Goal: Task Accomplishment & Management: Manage account settings

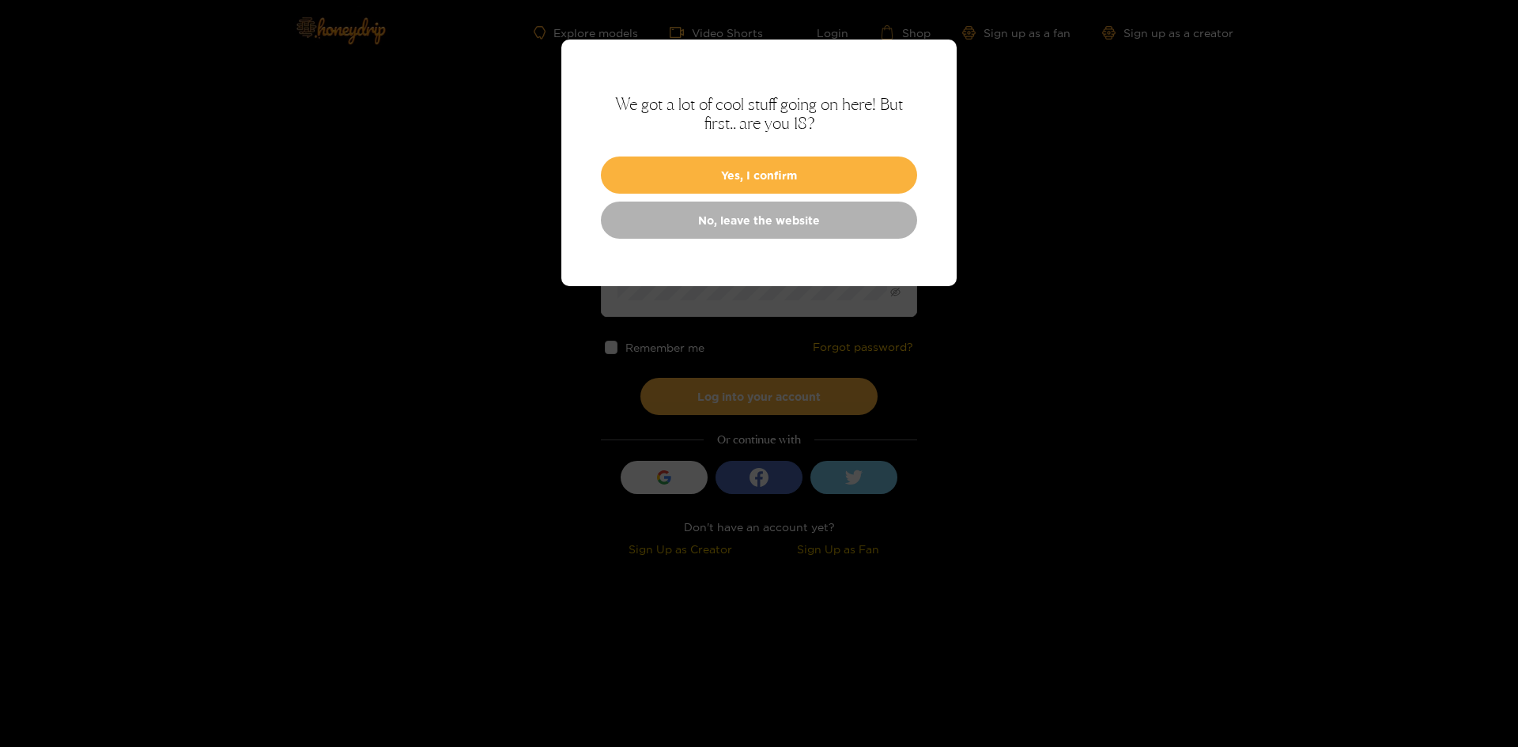
type input "**********"
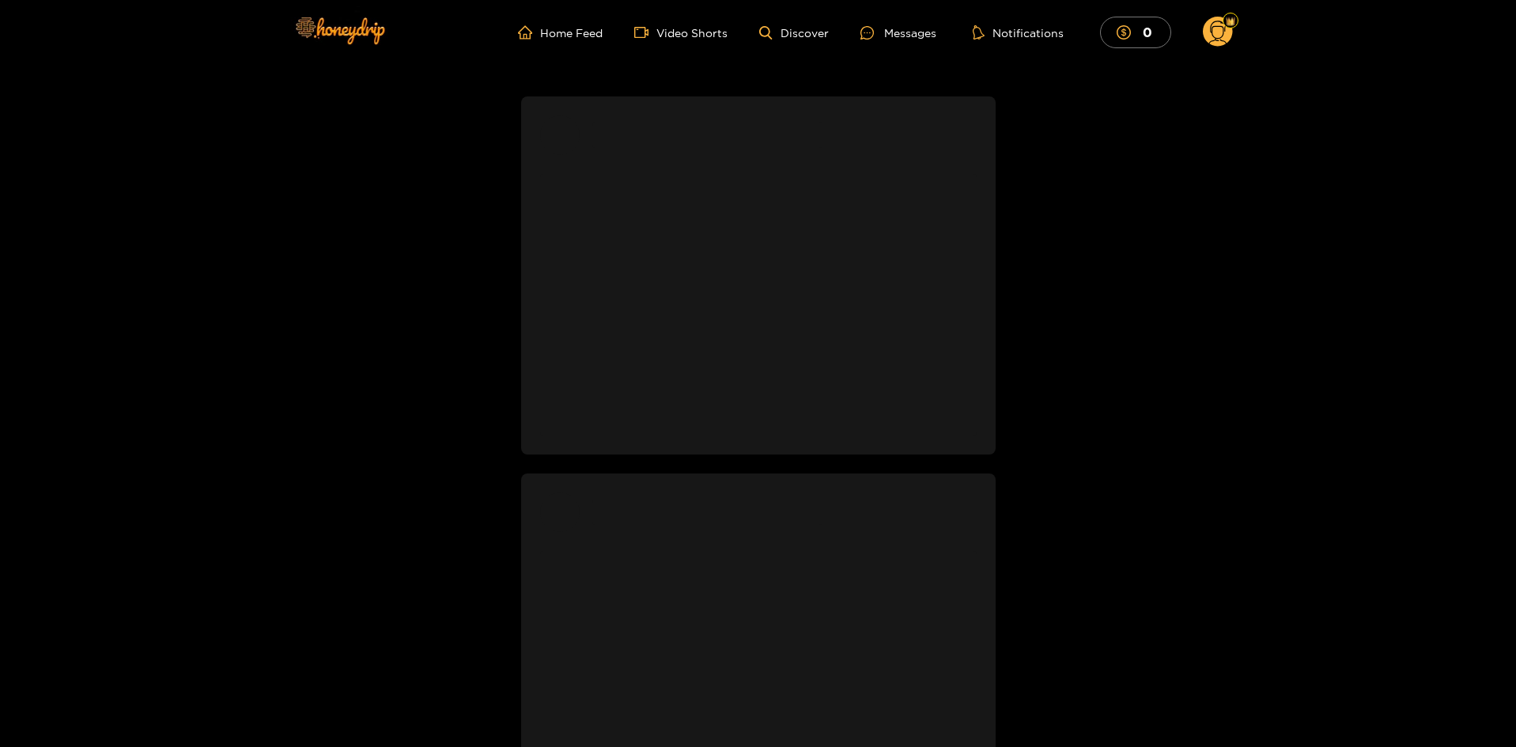
click at [1222, 28] on circle at bounding box center [1218, 32] width 30 height 30
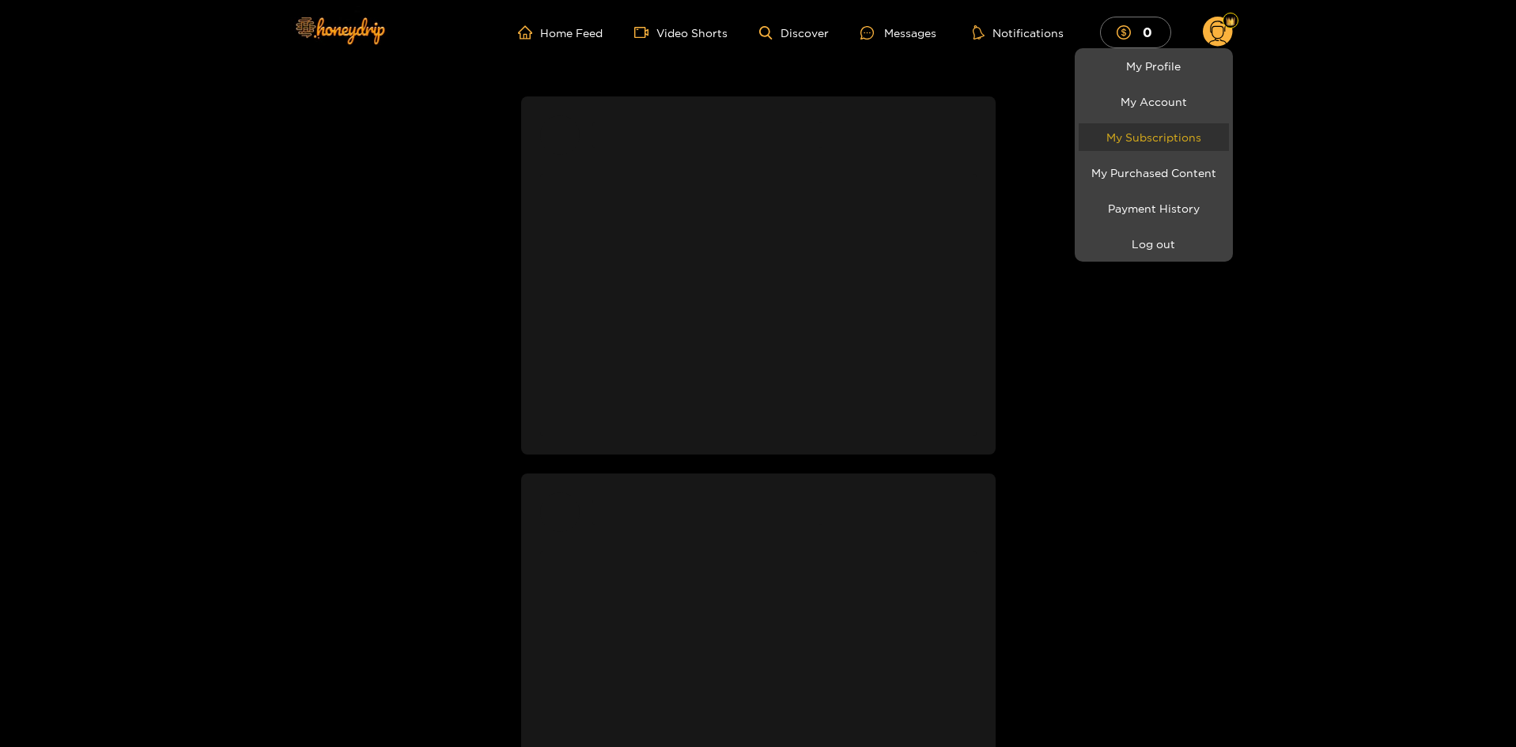
click at [1176, 135] on link "My Subscriptions" at bounding box center [1154, 137] width 150 height 28
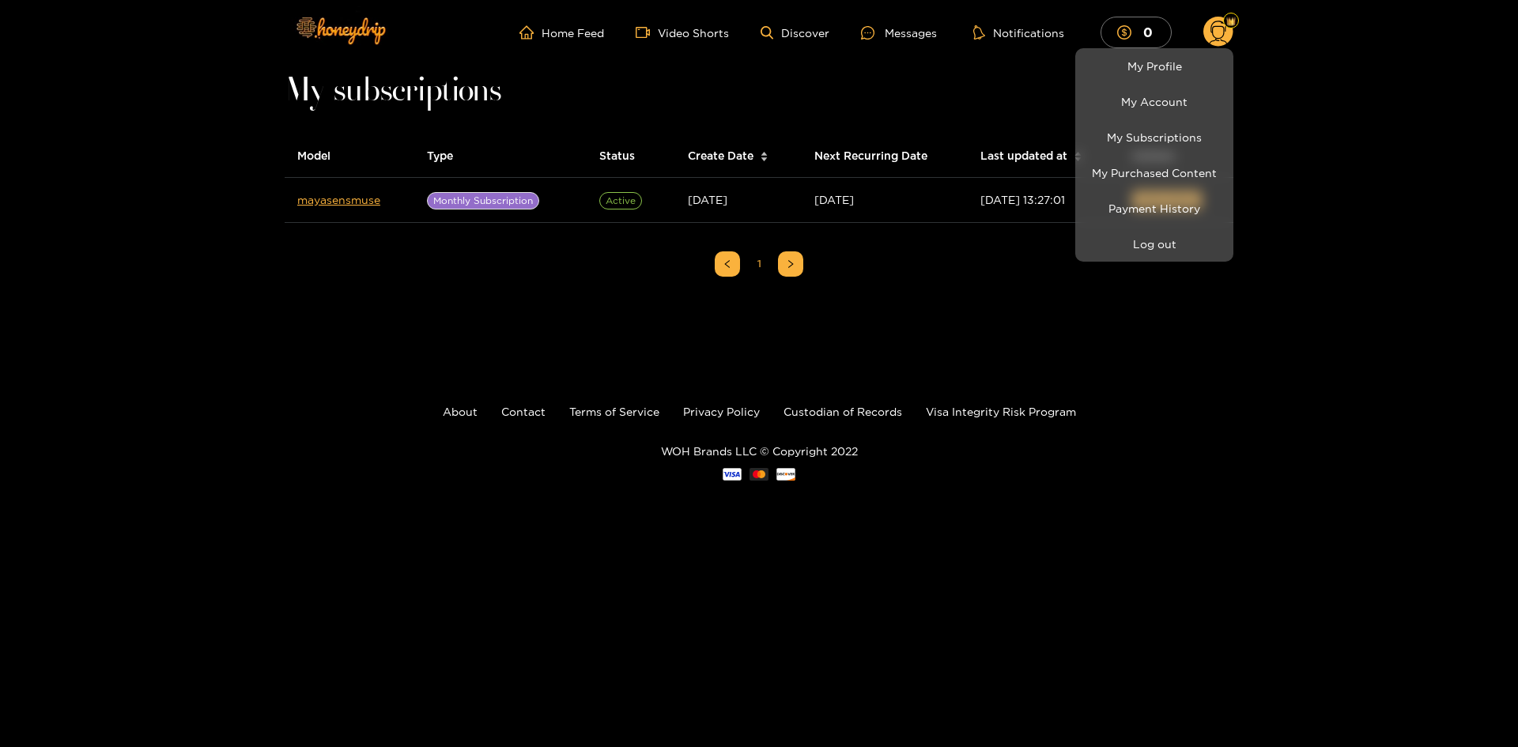
click at [976, 251] on div at bounding box center [759, 373] width 1518 height 747
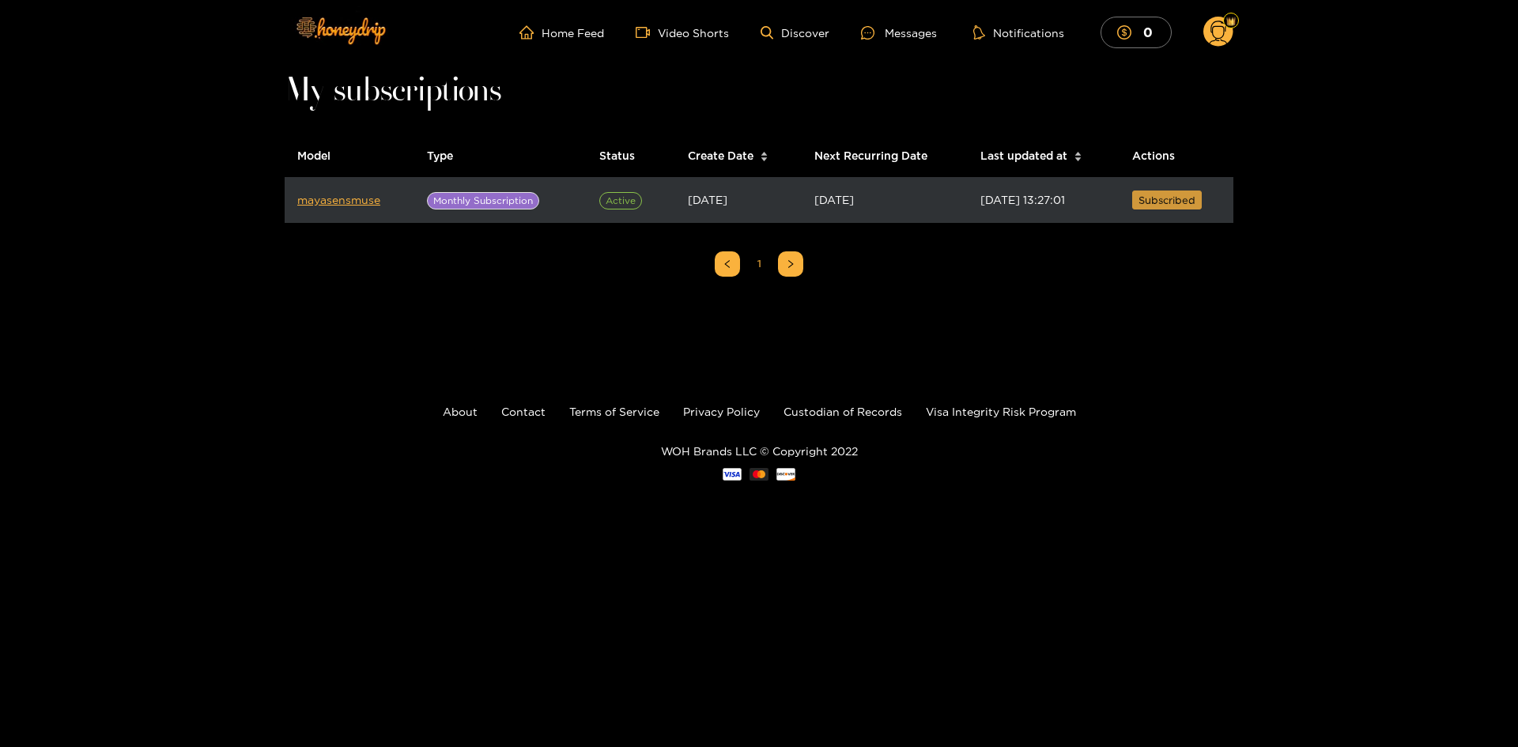
click at [1157, 202] on span "Subscribed" at bounding box center [1167, 200] width 57 height 16
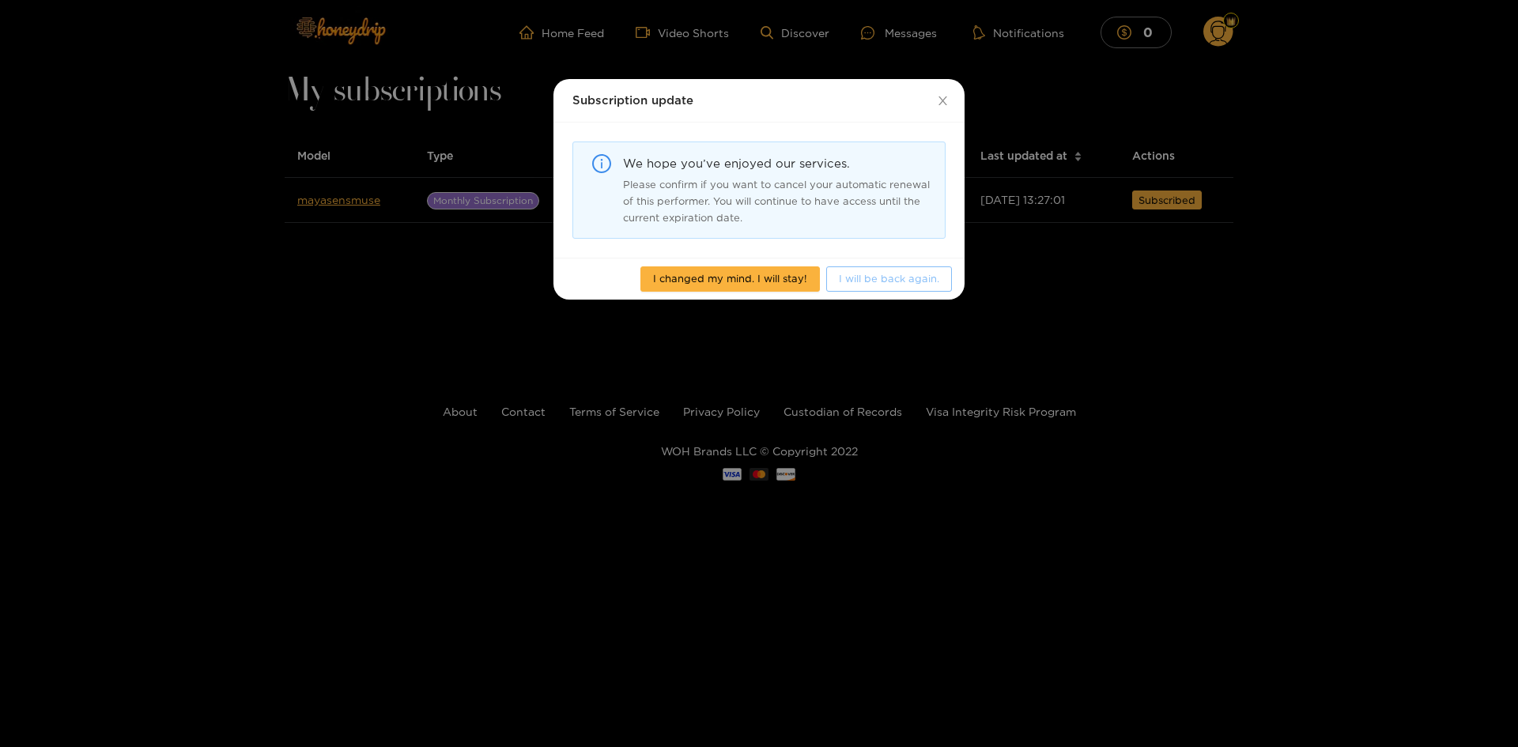
click at [927, 276] on span "I will be back again." at bounding box center [889, 278] width 100 height 16
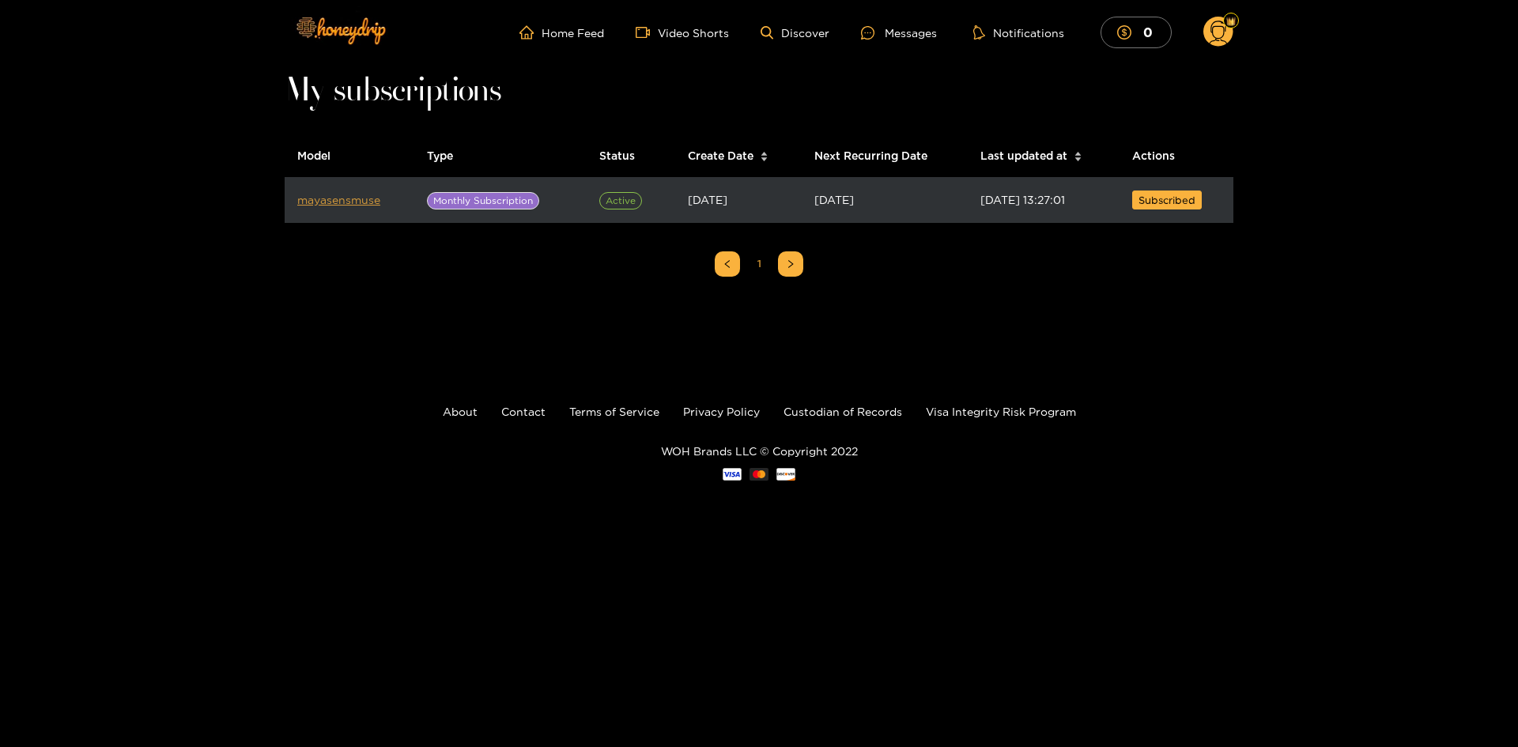
click at [342, 200] on link "mayasensmuse" at bounding box center [338, 200] width 83 height 12
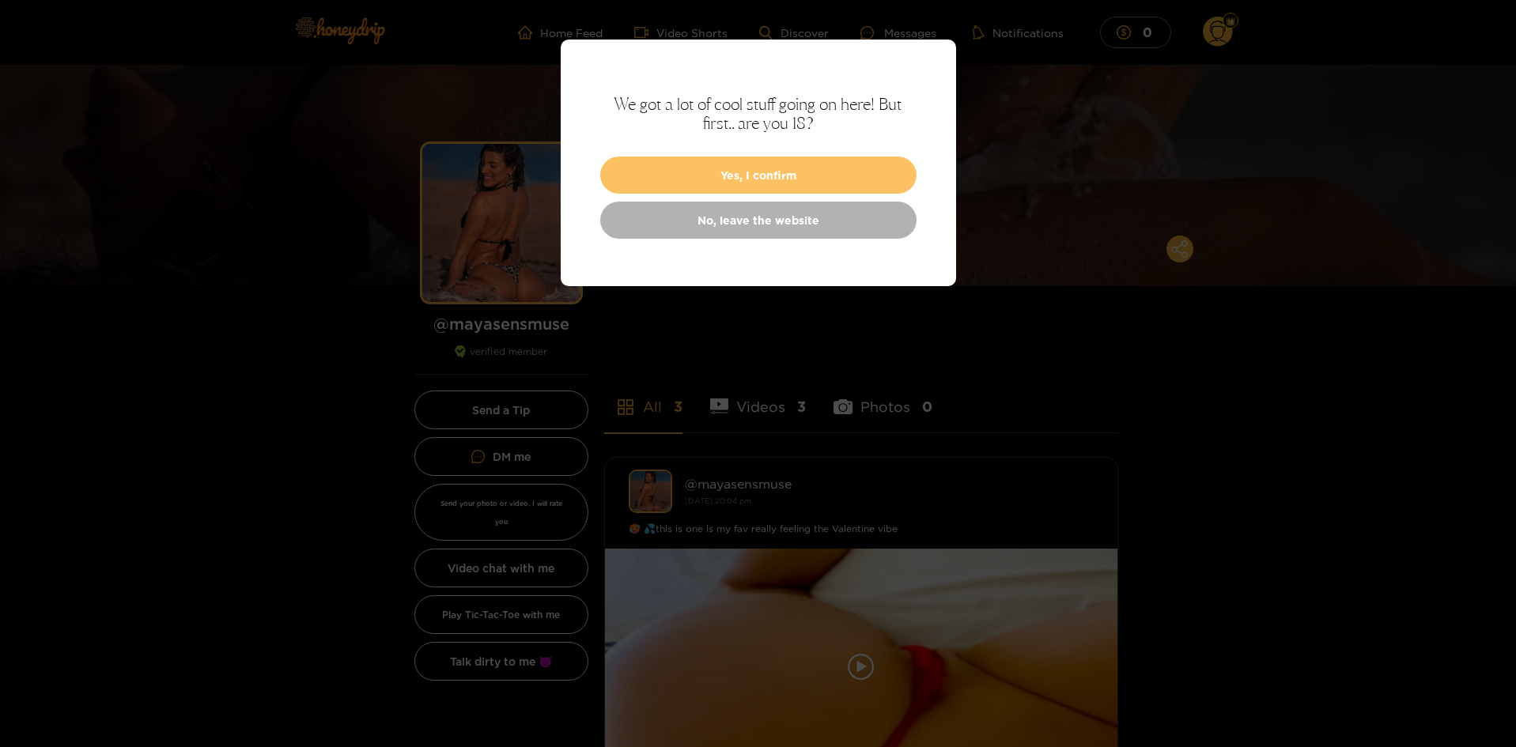
click at [845, 182] on button "Yes, I confirm" at bounding box center [758, 175] width 316 height 37
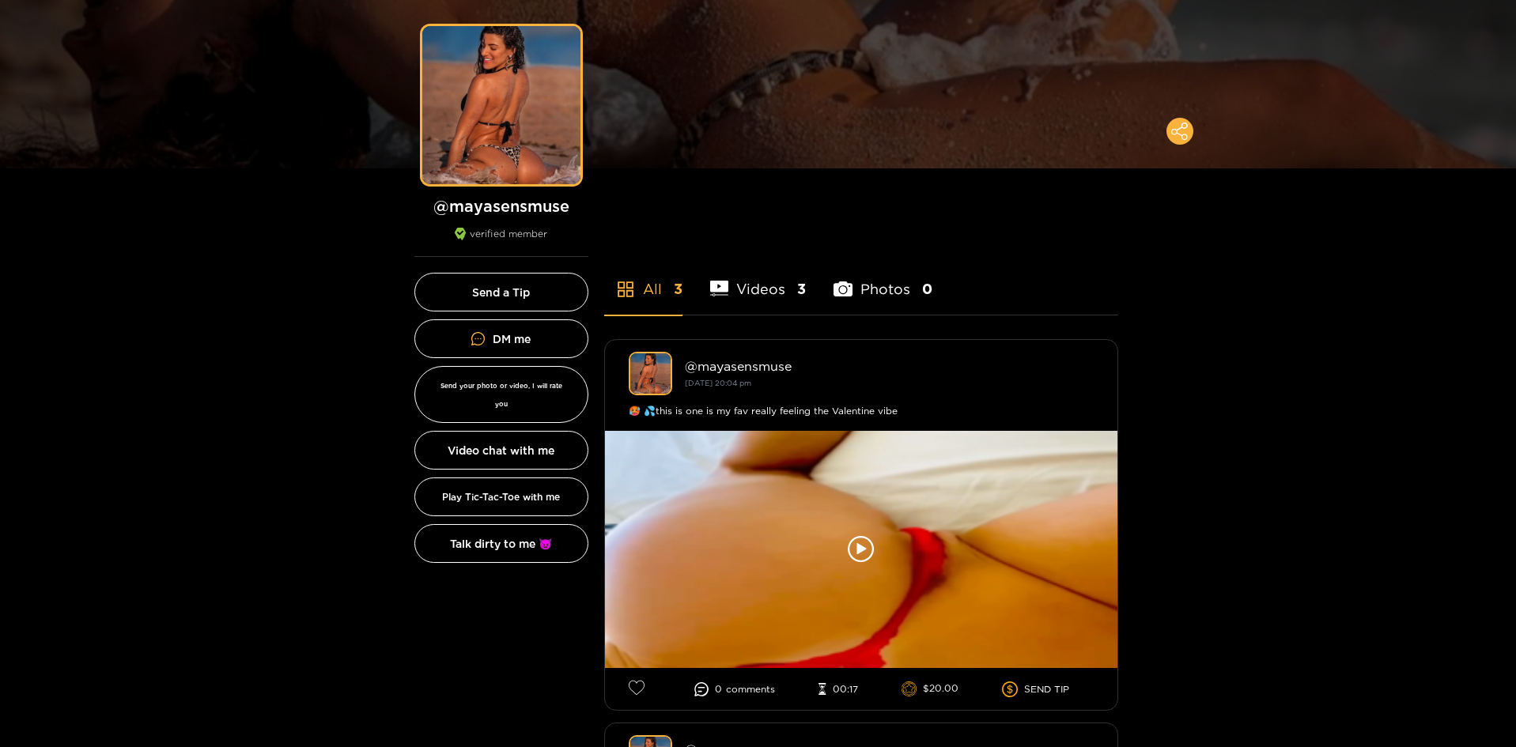
scroll to position [79, 0]
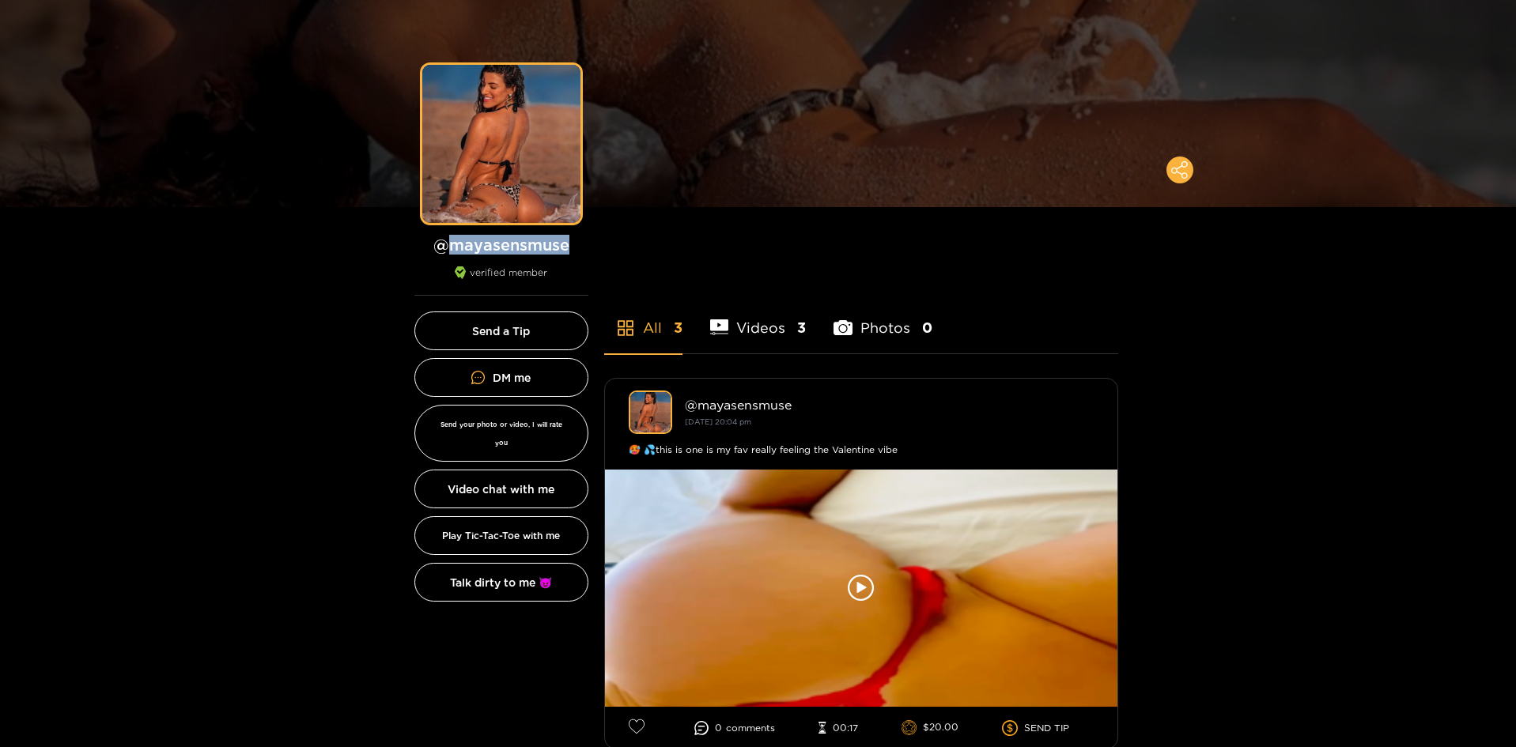
drag, startPoint x: 575, startPoint y: 244, endPoint x: 452, endPoint y: 247, distance: 122.6
click at [452, 248] on h1 "@ mayasensmuse" at bounding box center [501, 245] width 174 height 20
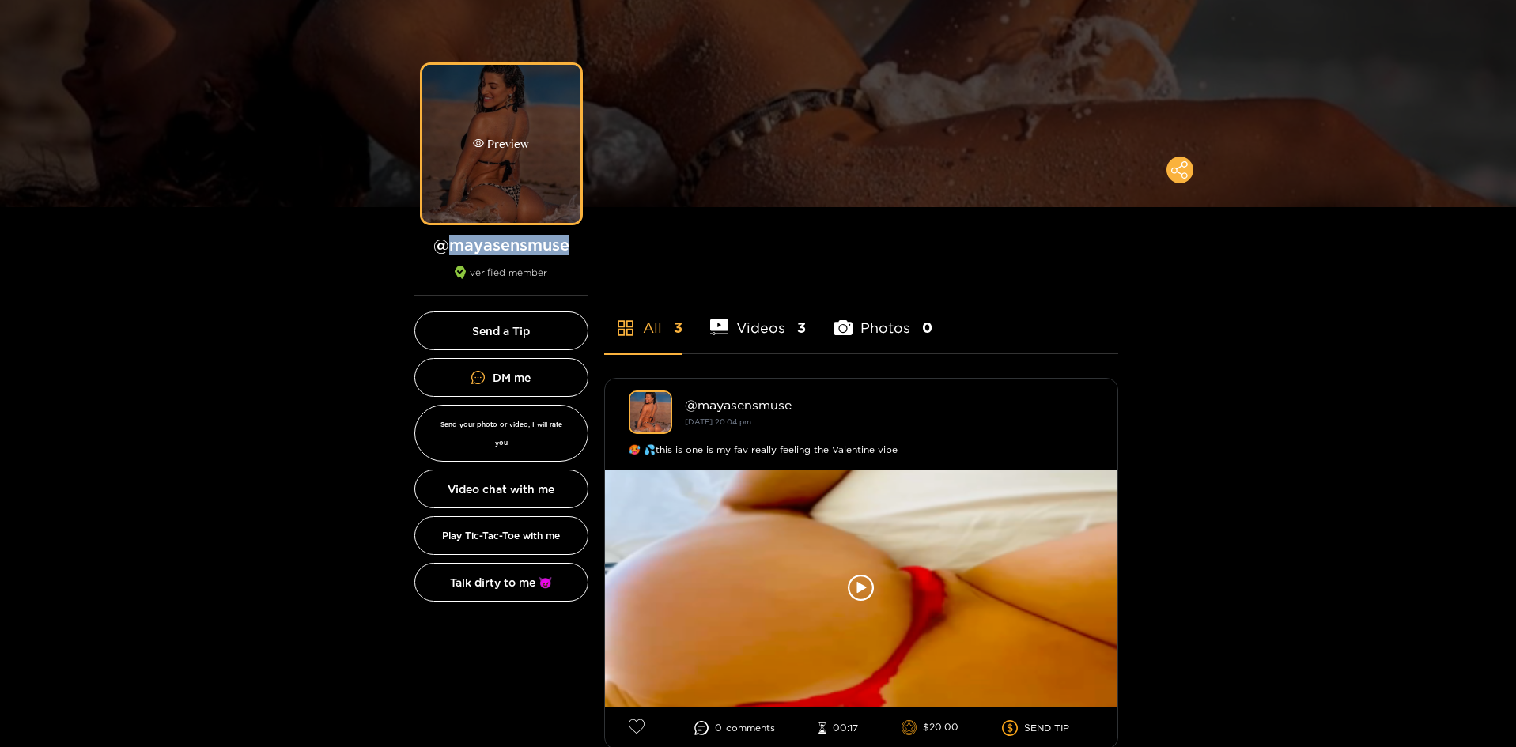
copy h1 "mayasensmuse"
